Goal: Find specific page/section: Find specific page/section

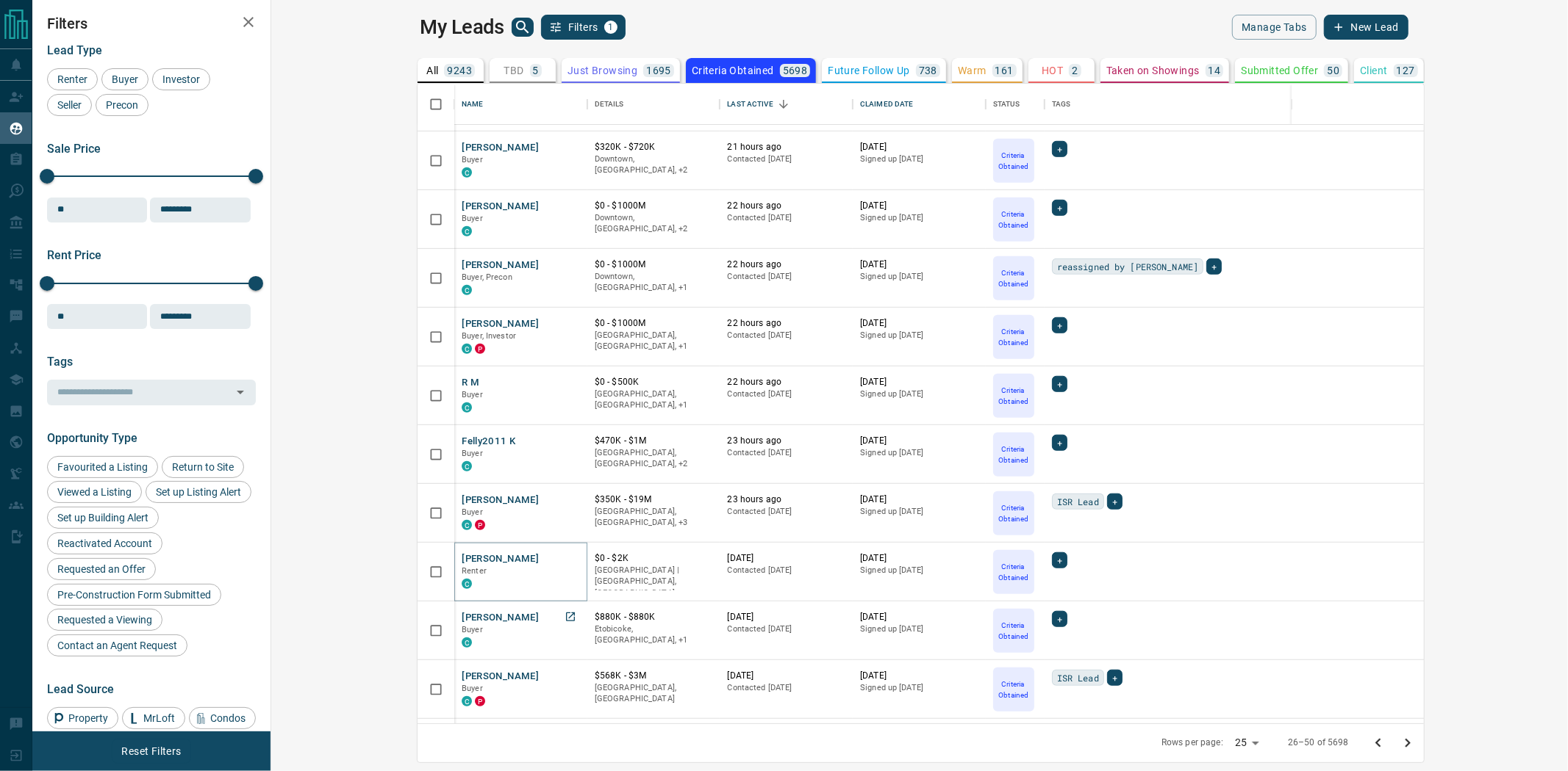
scroll to position [870, 0]
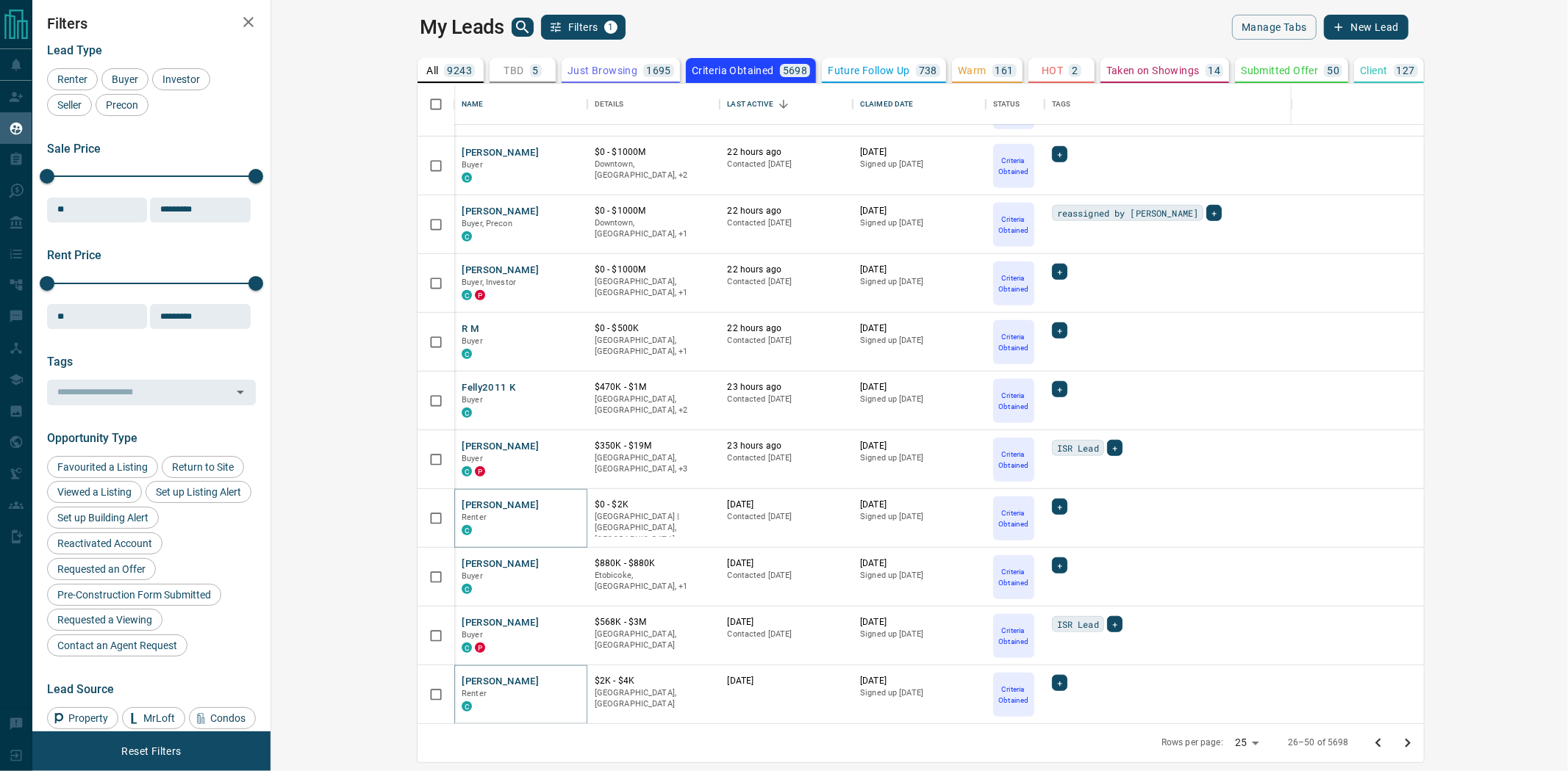
click at [1416, 749] on icon "Go to next page" at bounding box center [1407, 743] width 17 height 17
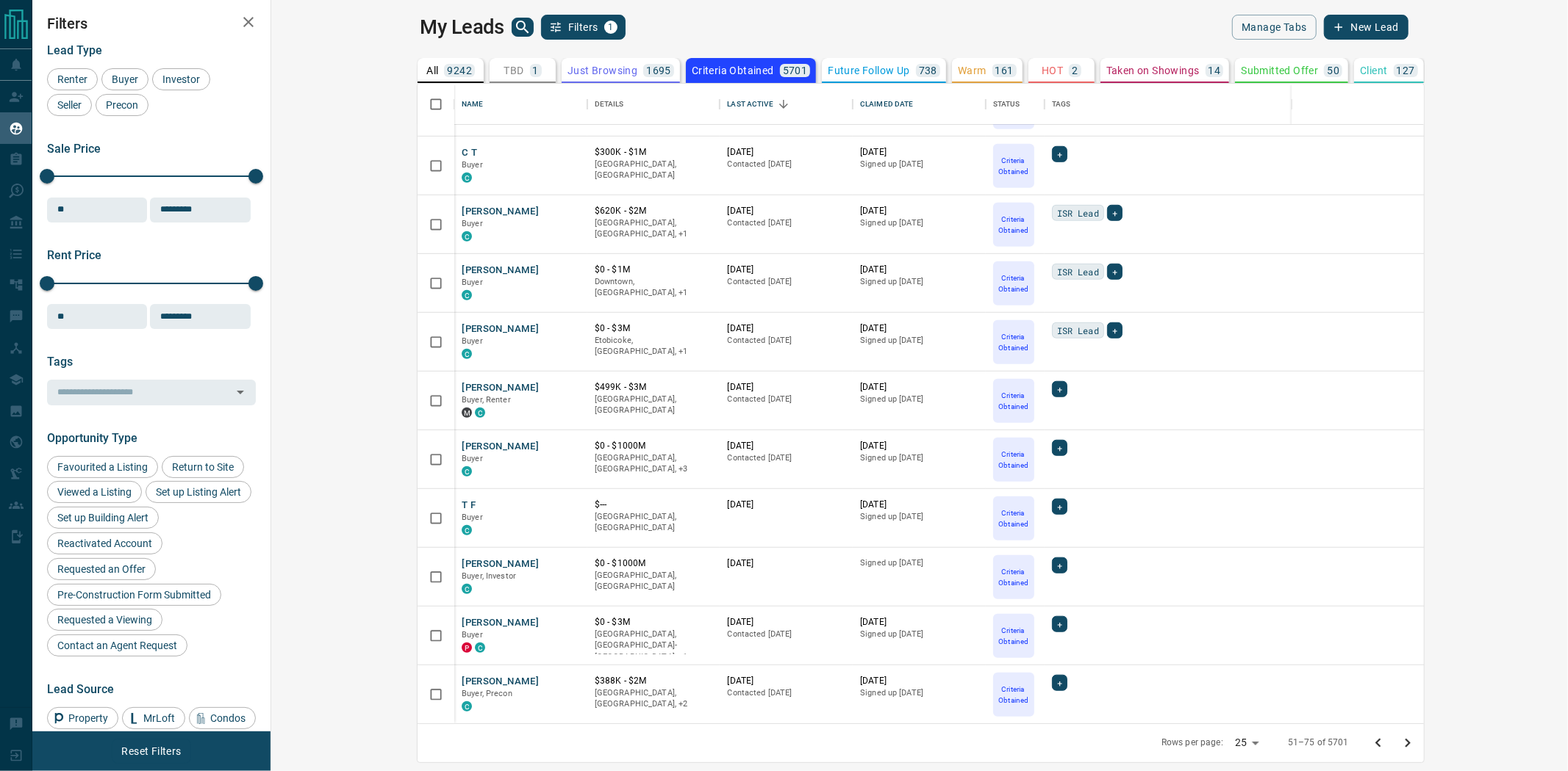
drag, startPoint x: 1546, startPoint y: 740, endPoint x: 1449, endPoint y: 727, distance: 97.9
click at [1416, 740] on icon "Go to next page" at bounding box center [1407, 743] width 17 height 17
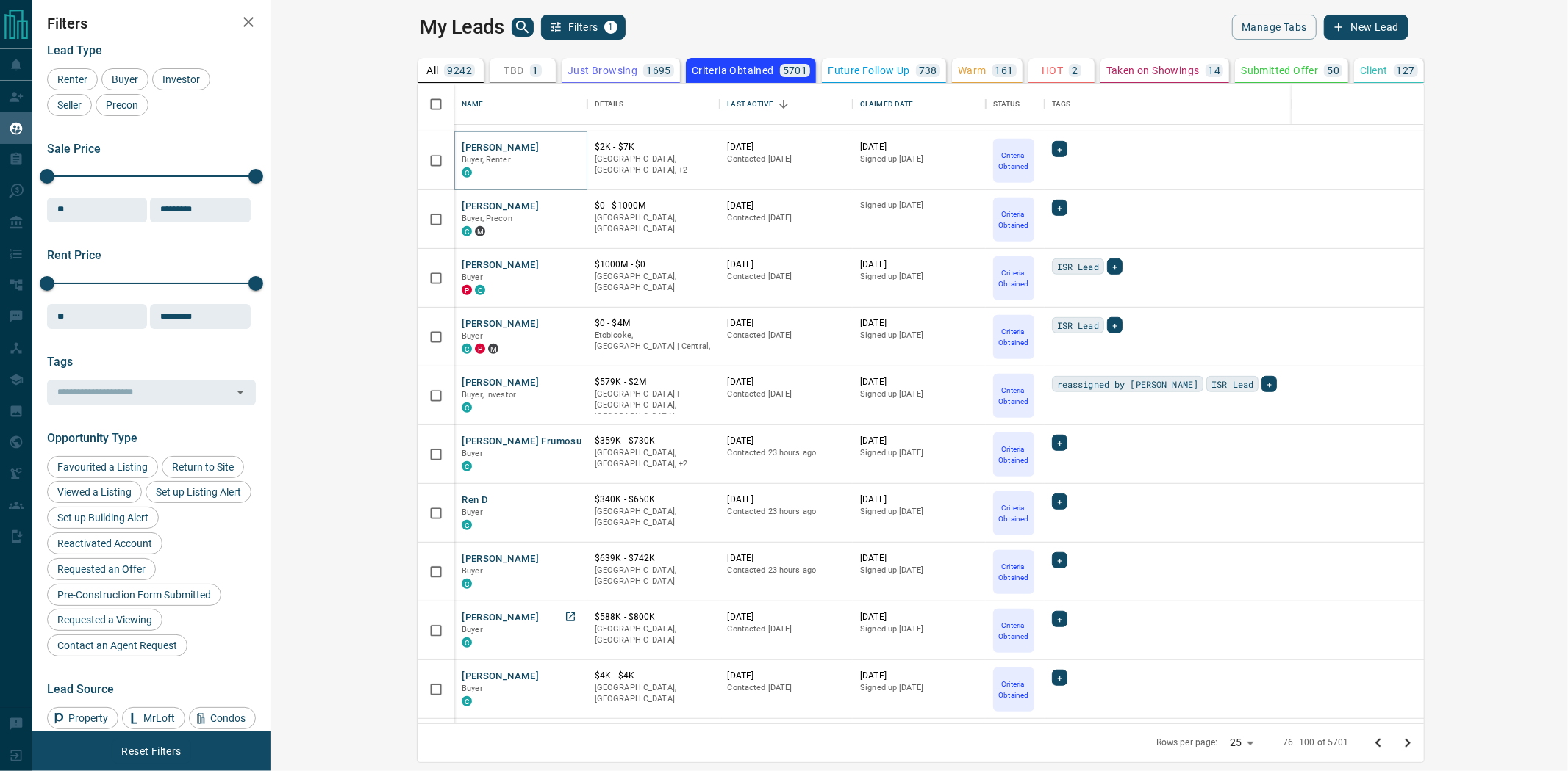
scroll to position [734, 0]
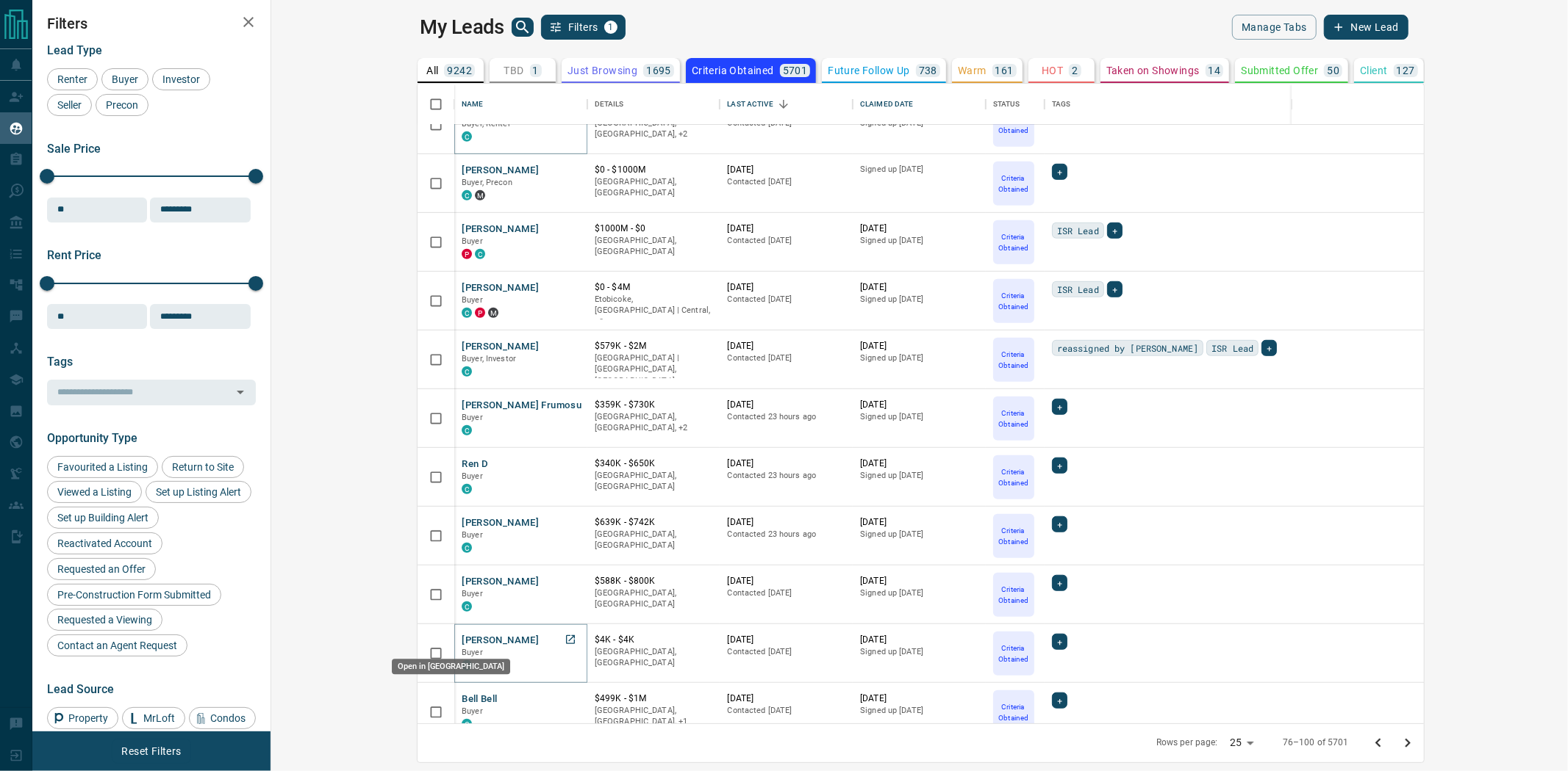
drag, startPoint x: 429, startPoint y: 639, endPoint x: 423, endPoint y: 633, distance: 8.5
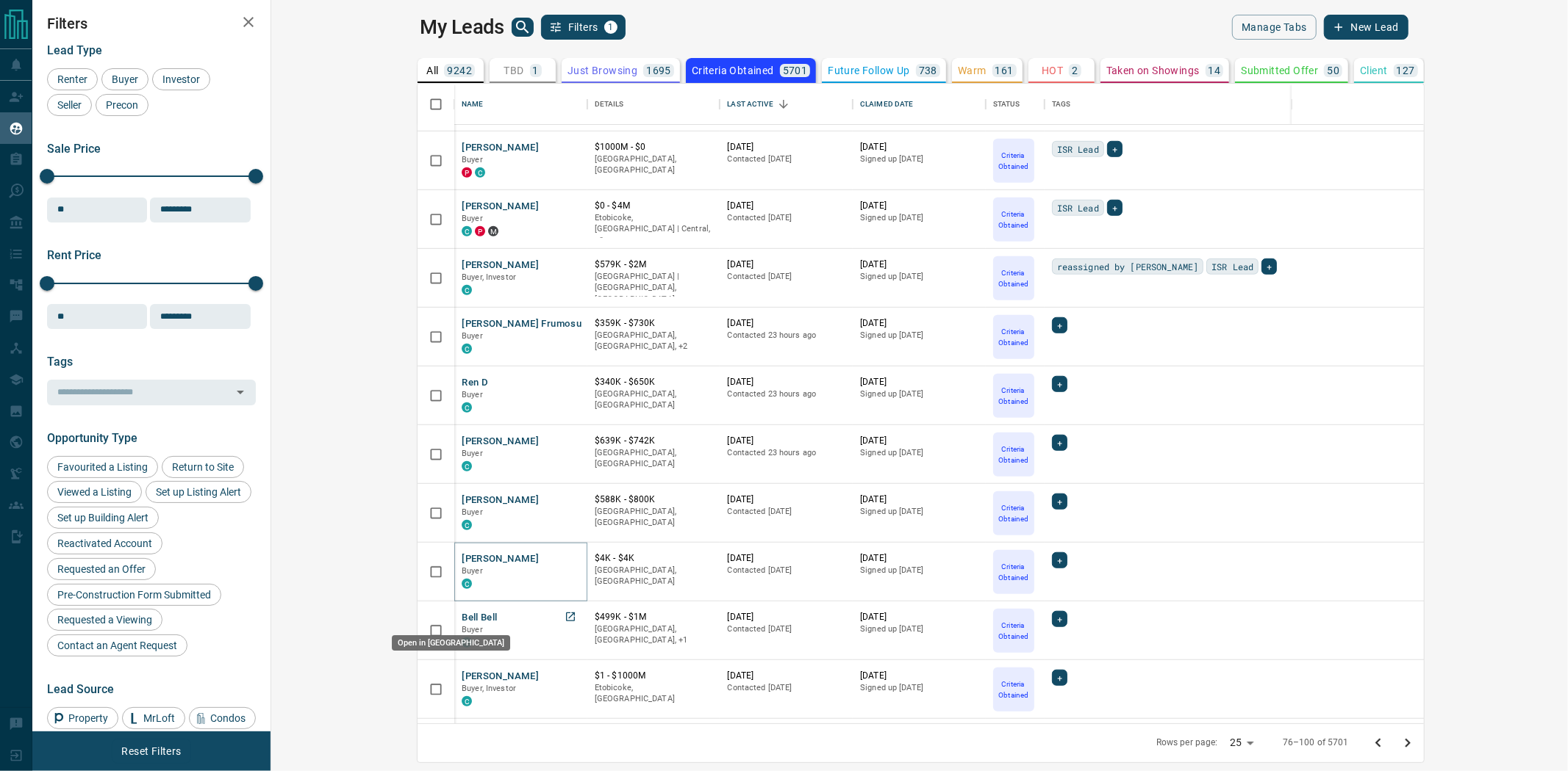
scroll to position [870, 0]
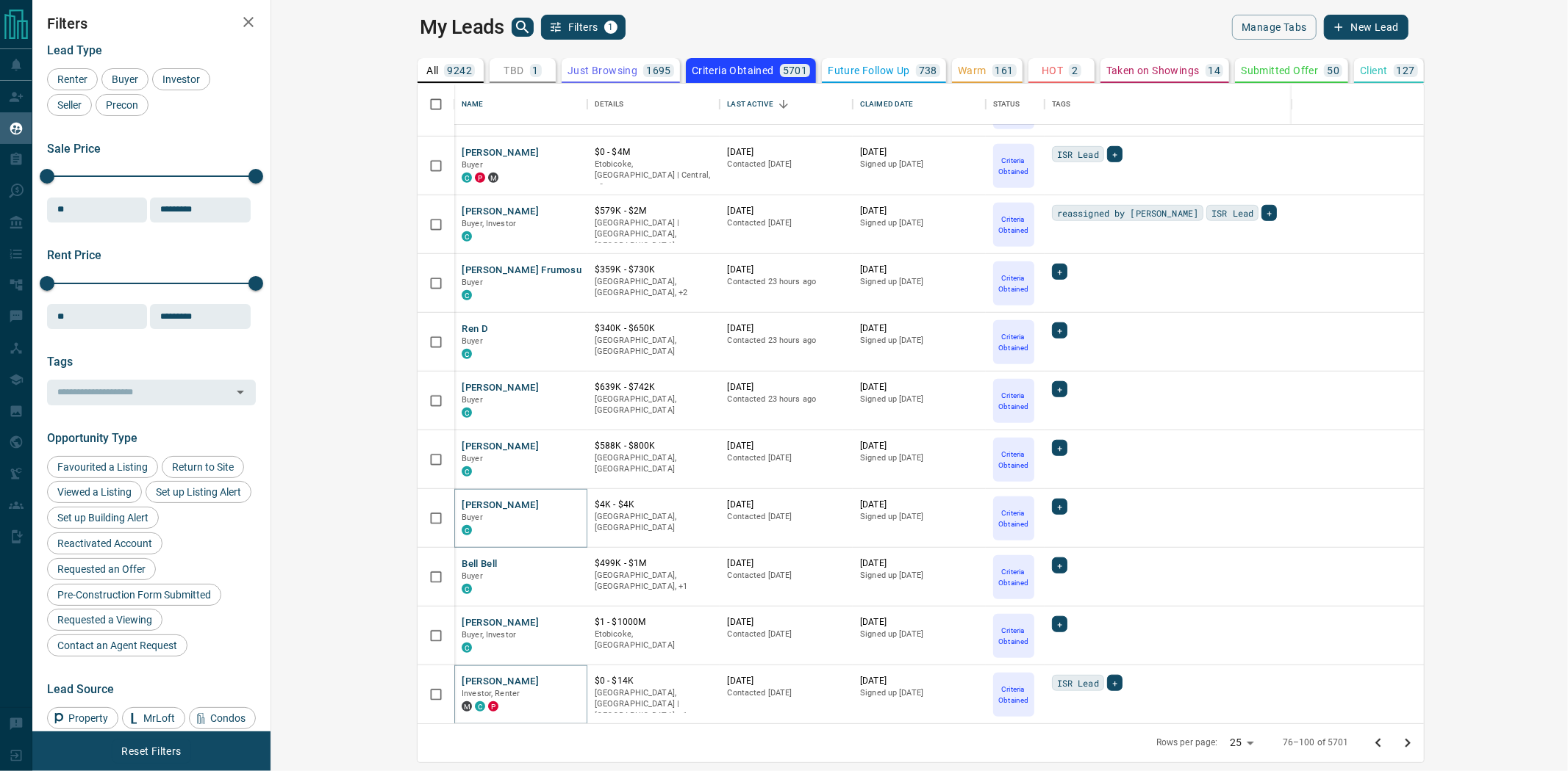
click at [1416, 747] on icon "Go to next page" at bounding box center [1407, 743] width 17 height 17
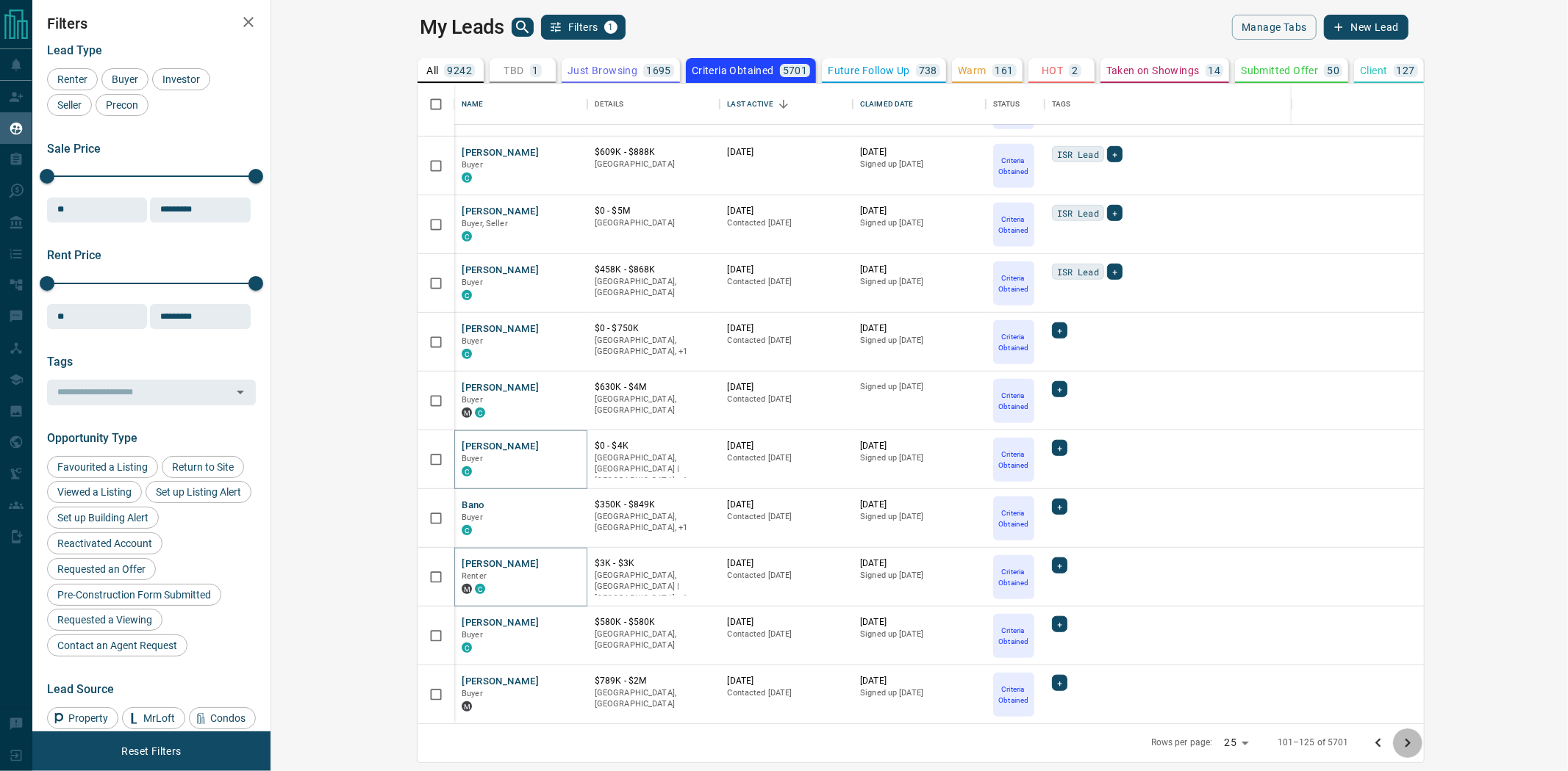
click at [1416, 738] on icon "Go to next page" at bounding box center [1407, 743] width 17 height 17
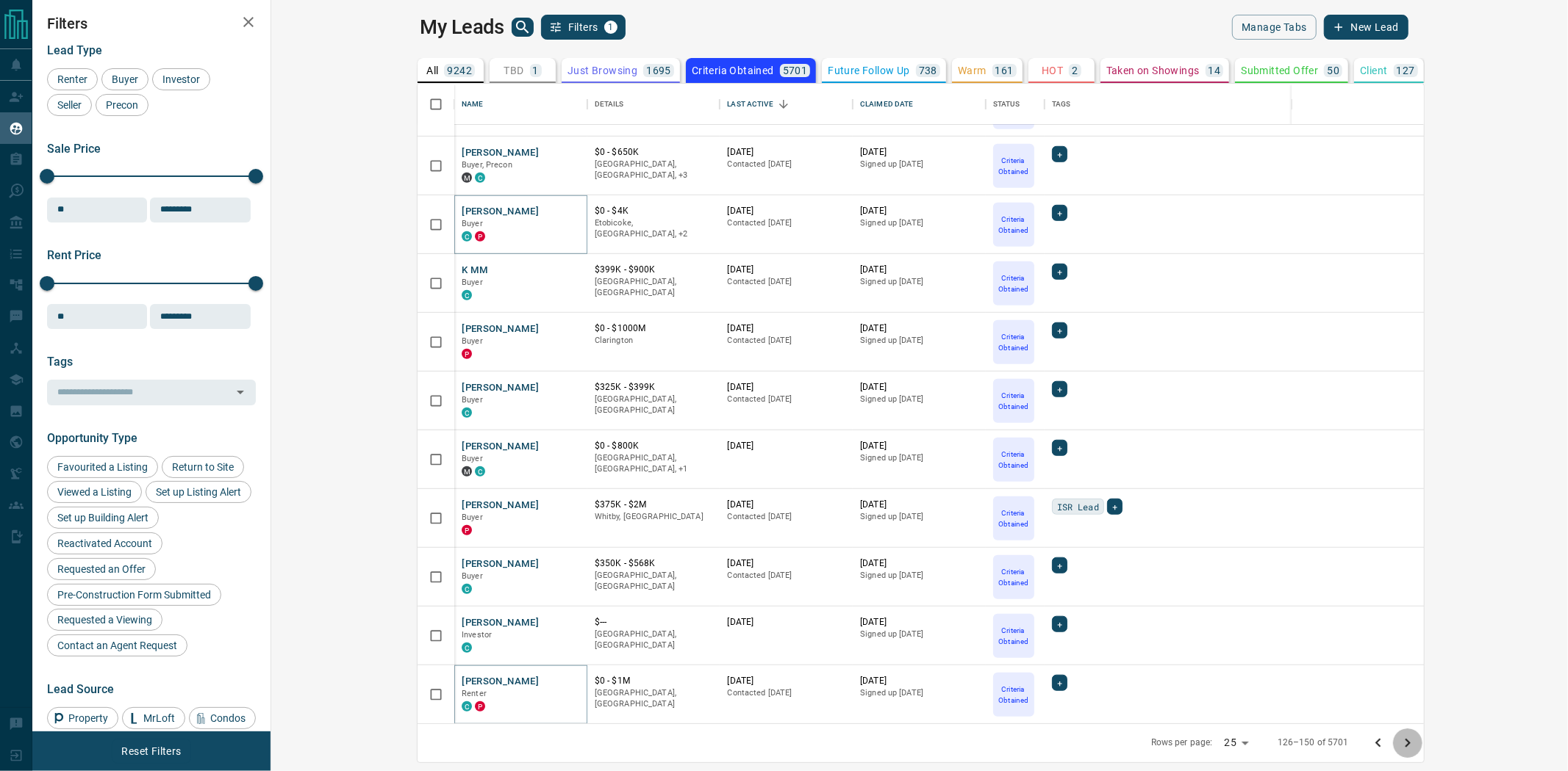
click at [1416, 746] on icon "Go to next page" at bounding box center [1407, 743] width 17 height 17
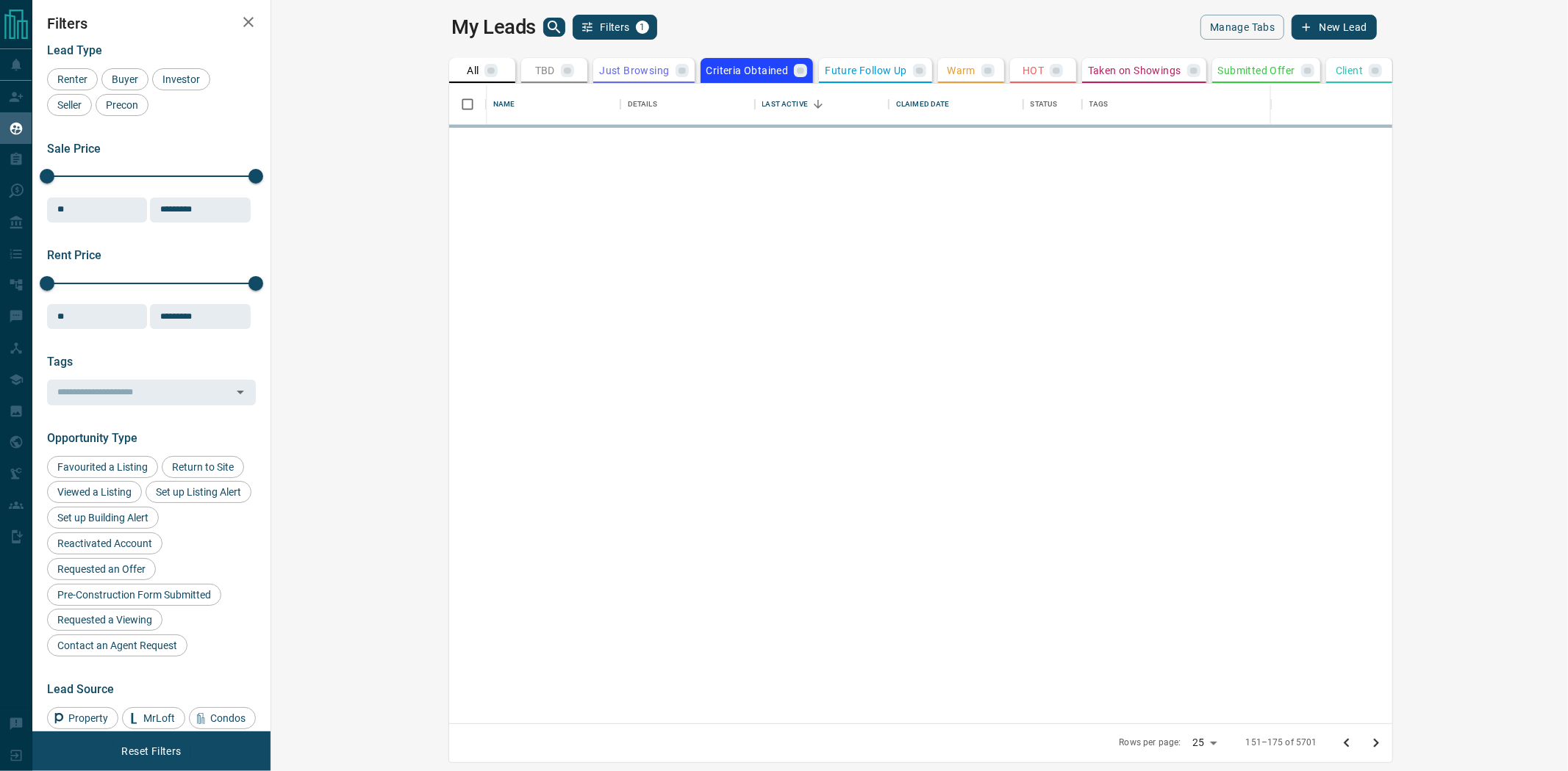
scroll to position [0, 0]
